Goal: Complete application form

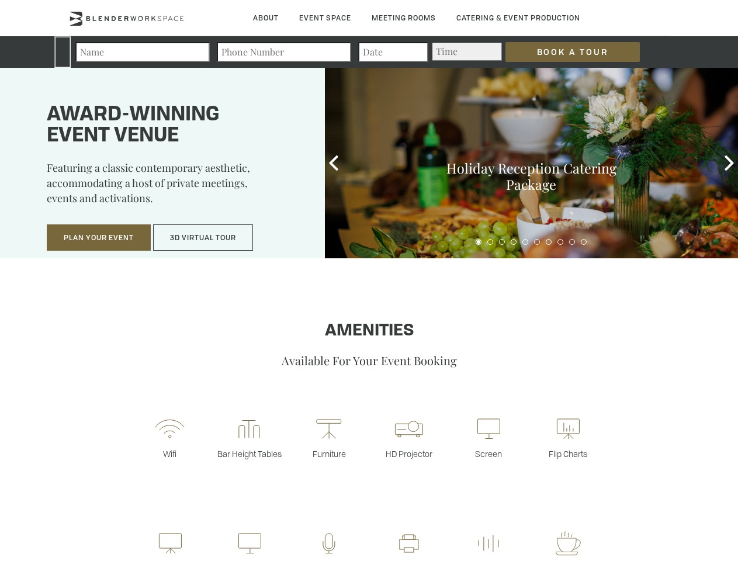
type div "[DATE]"
click at [563, 52] on input "Book a Tour" at bounding box center [572, 52] width 134 height 20
click at [99, 238] on button "Plan Your Event" at bounding box center [99, 237] width 104 height 27
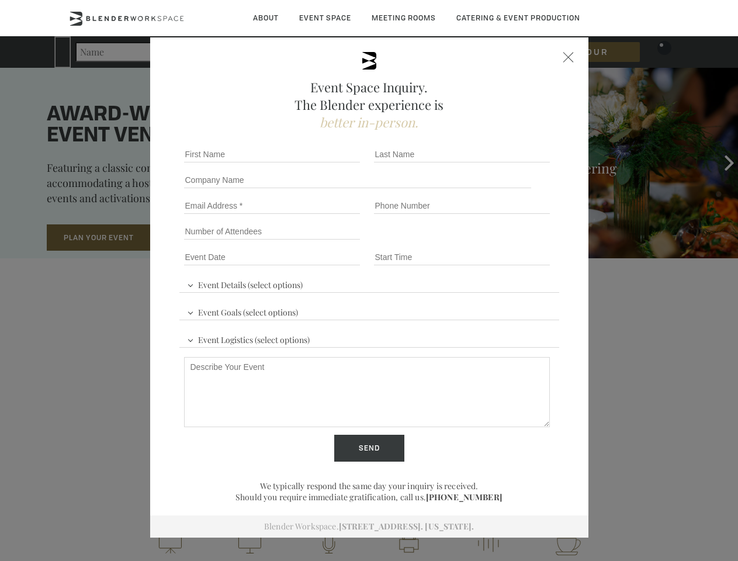
click at [203, 238] on button "3D Virtual Tour" at bounding box center [203, 237] width 100 height 27
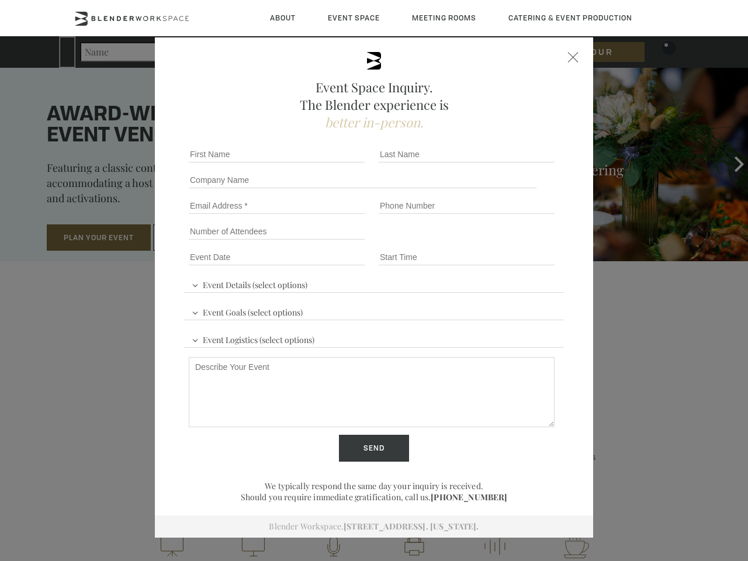
click at [334, 163] on div "First name *" at bounding box center [279, 154] width 190 height 26
click at [729, 163] on div "Event Space Inquiry. The Blender experience is better in-person. Event Details …" at bounding box center [374, 280] width 748 height 561
click at [478, 242] on fieldset "Number of Attendees Budget Range" at bounding box center [374, 232] width 380 height 26
click at [490, 242] on fieldset "Number of Attendees Budget Range" at bounding box center [374, 232] width 380 height 26
click at [502, 242] on fieldset "Number of Attendees Budget Range" at bounding box center [374, 232] width 380 height 26
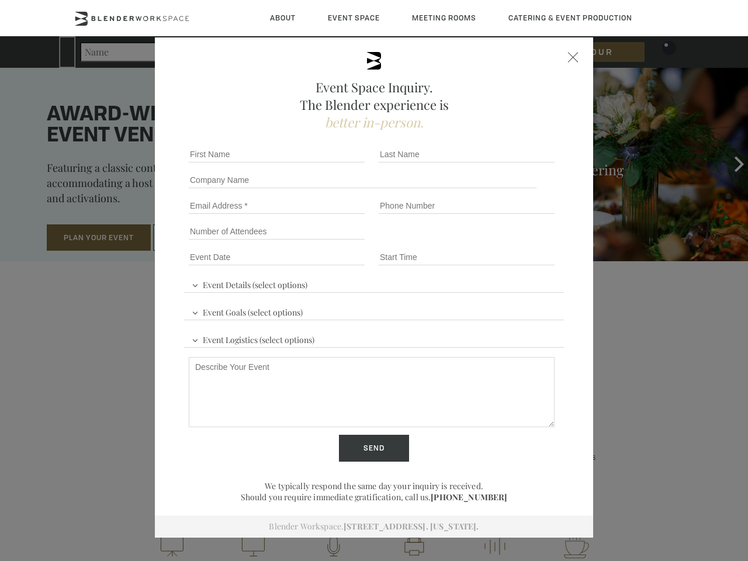
click at [514, 242] on fieldset "Number of Attendees Budget Range" at bounding box center [374, 232] width 380 height 26
click at [525, 242] on fieldset "Number of Attendees Budget Range" at bounding box center [374, 232] width 380 height 26
